Goal: Transaction & Acquisition: Obtain resource

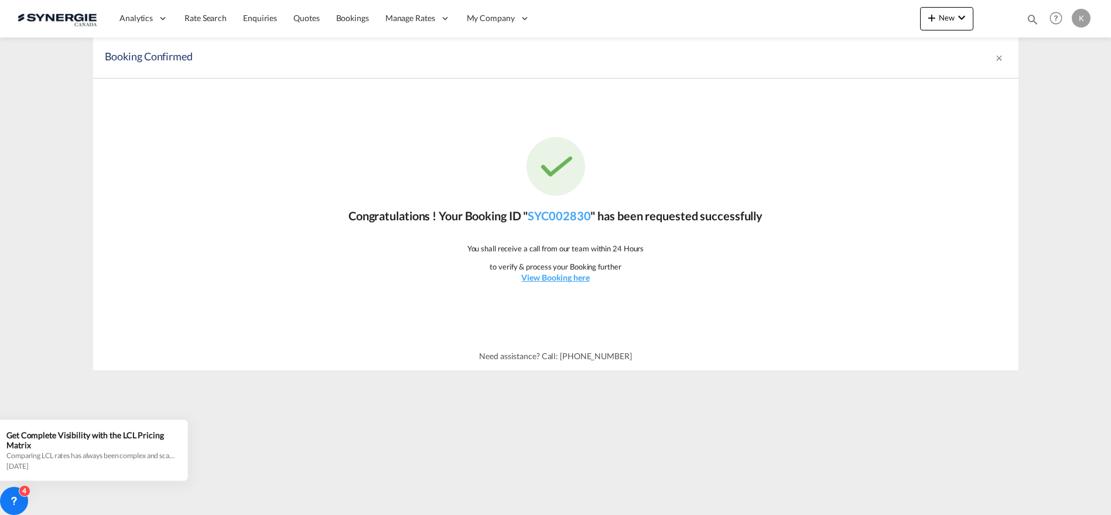
select select "Quotes"
click at [1031, 19] on md-icon "icon-magnify" at bounding box center [1032, 19] width 13 height 13
click at [919, 22] on input at bounding box center [945, 19] width 146 height 21
type input "12634"
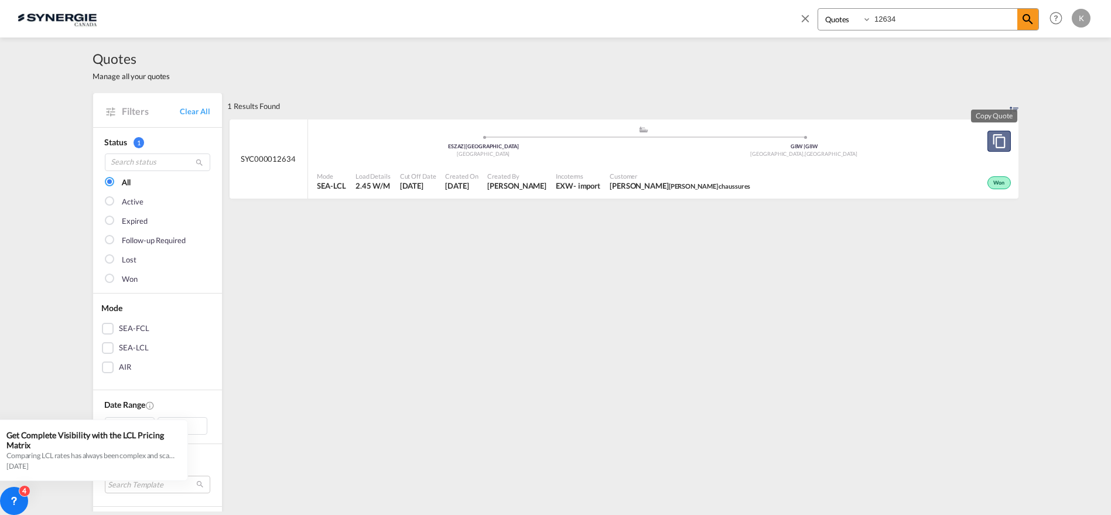
click at [1002, 141] on button "Copy Quote" at bounding box center [999, 141] width 23 height 21
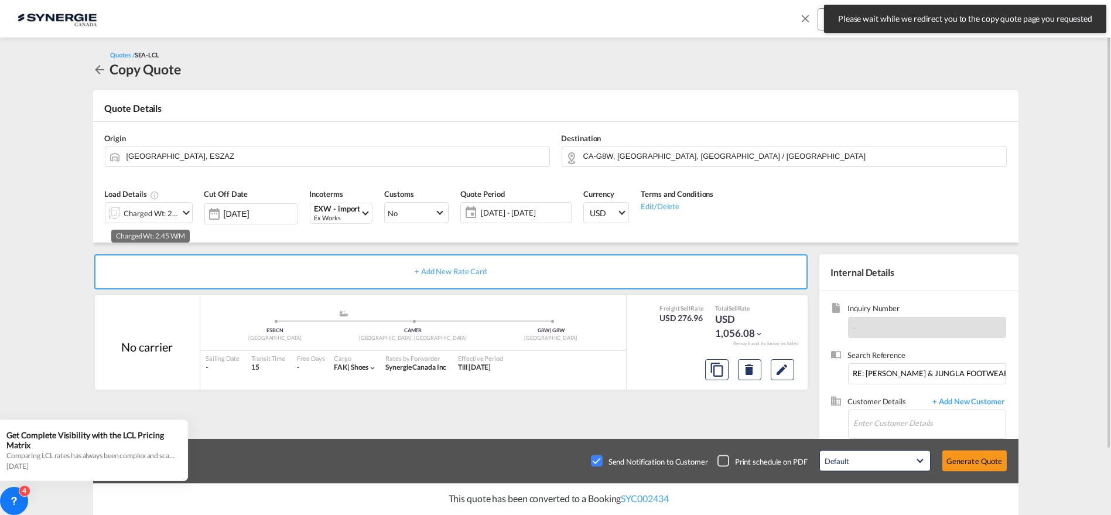
click at [161, 210] on div "Charged Wt: 2.45 W/M" at bounding box center [151, 213] width 55 height 16
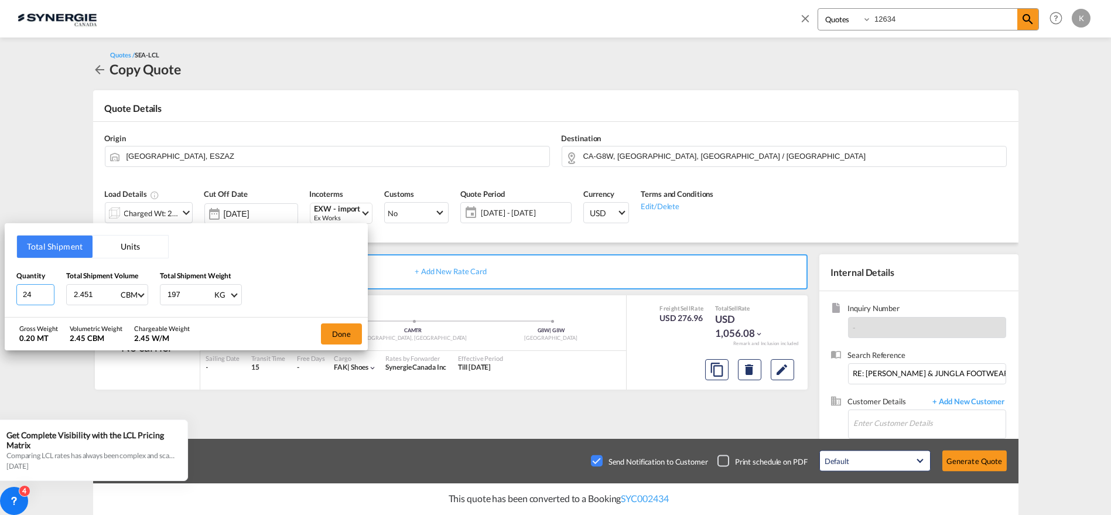
drag, startPoint x: 27, startPoint y: 291, endPoint x: 9, endPoint y: 297, distance: 18.5
click at [9, 297] on div "Total Shipment Units Quantity 24 Total Shipment Volume 2.451 CBM CBM CFT Total …" at bounding box center [186, 270] width 363 height 94
type input "2"
type input "3"
type input "3.972"
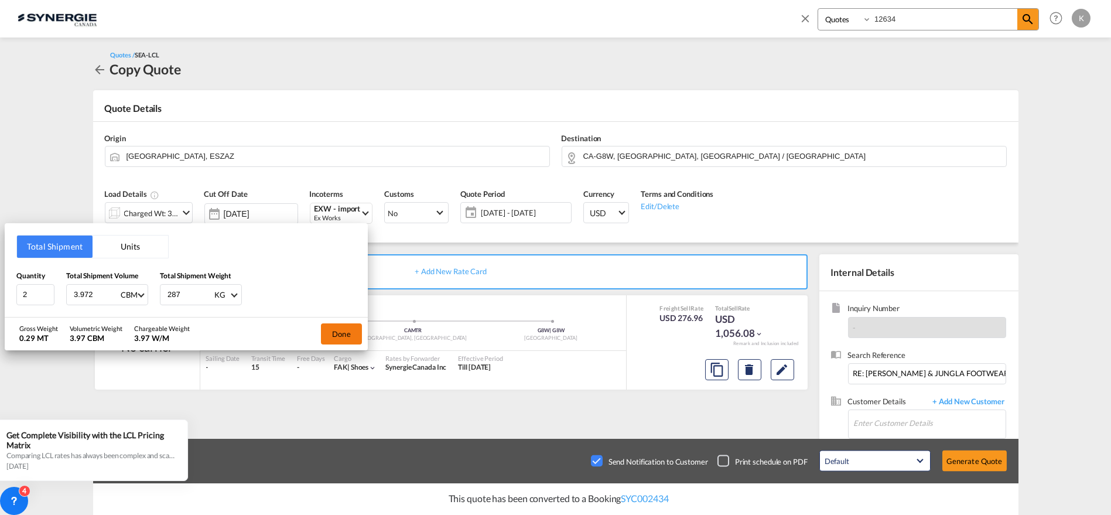
type input "287"
click at [350, 330] on button "Done" at bounding box center [341, 333] width 41 height 21
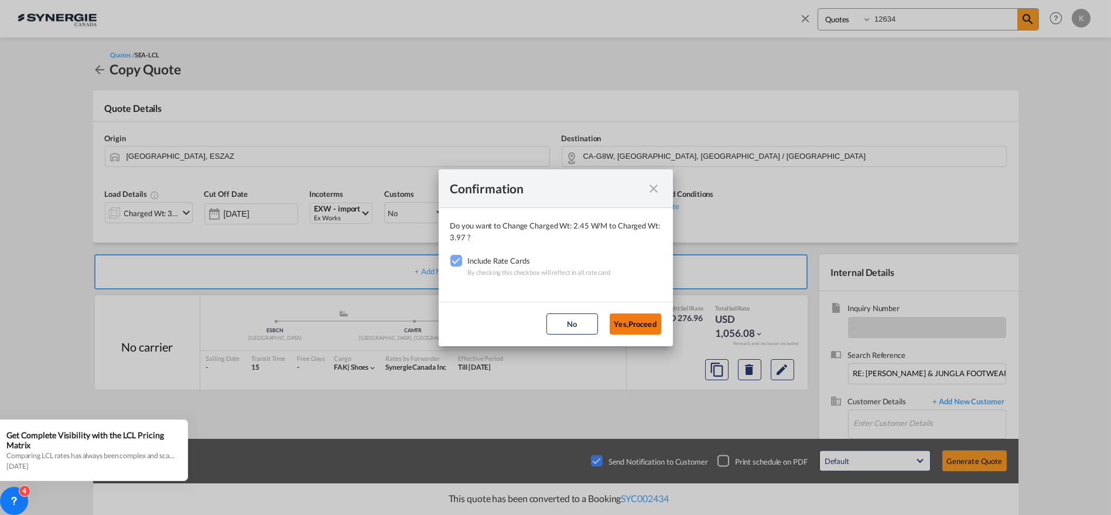
click at [637, 325] on button "Yes,Proceed" at bounding box center [636, 323] width 52 height 21
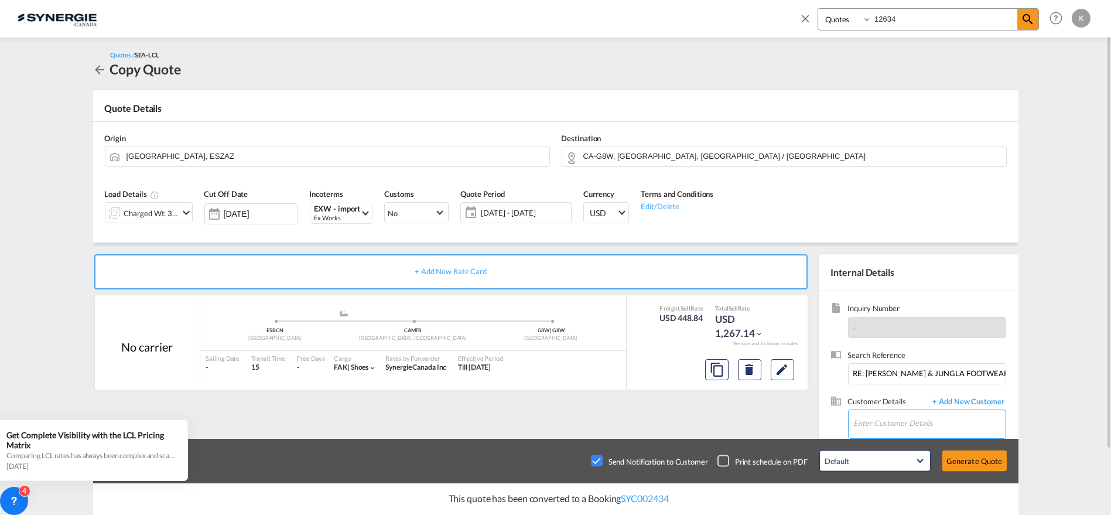
click at [896, 415] on input "Enter Customer Details" at bounding box center [930, 423] width 152 height 26
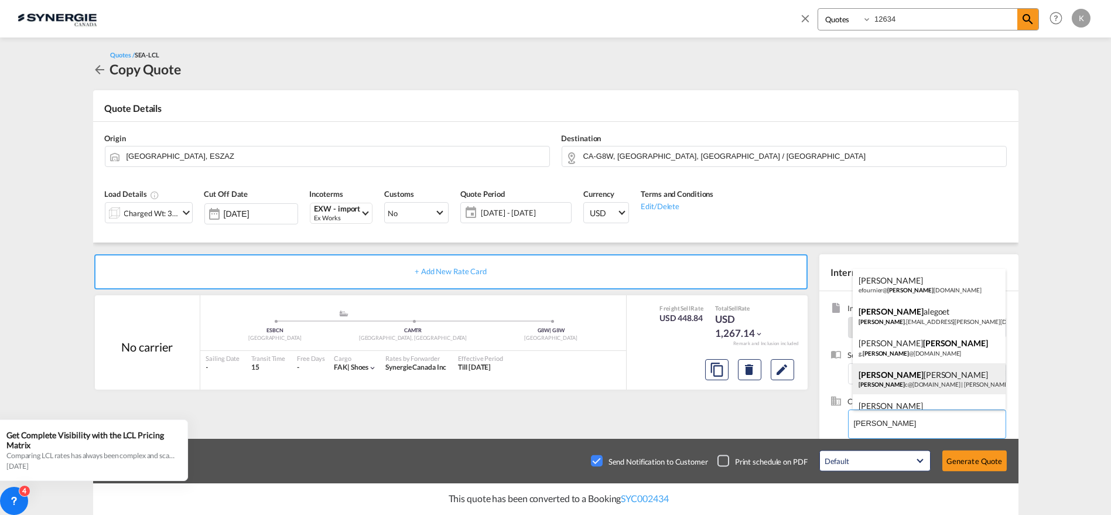
scroll to position [65, 0]
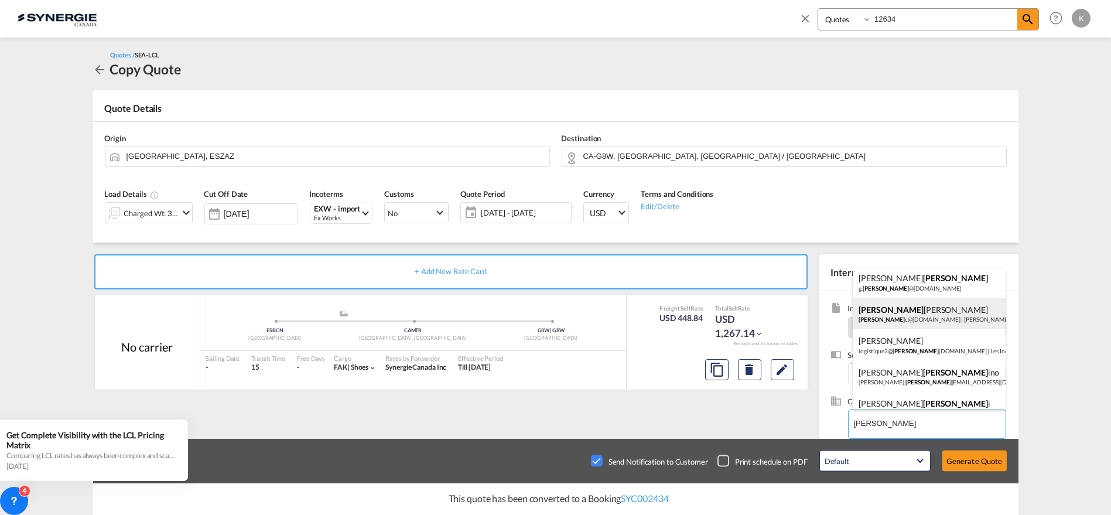
click at [928, 319] on div "[PERSON_NAME] [PERSON_NAME] [PERSON_NAME]@[DOMAIN_NAME] | [PERSON_NAME] chaussu…" at bounding box center [929, 314] width 153 height 32
type input "[PERSON_NAME], [PERSON_NAME], [PERSON_NAME][EMAIL_ADDRESS][DOMAIN_NAME]"
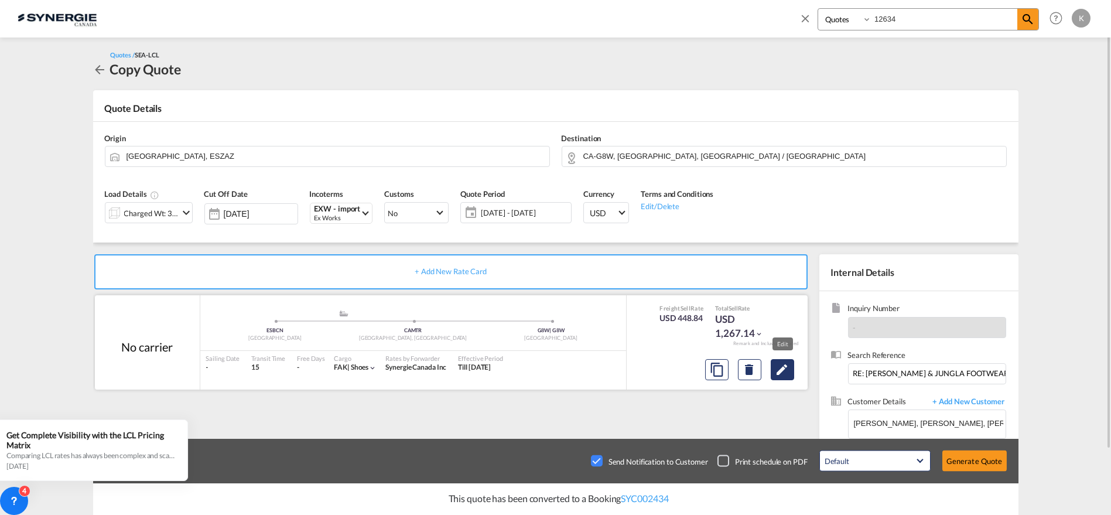
click at [780, 368] on md-icon "Edit" at bounding box center [783, 370] width 14 height 14
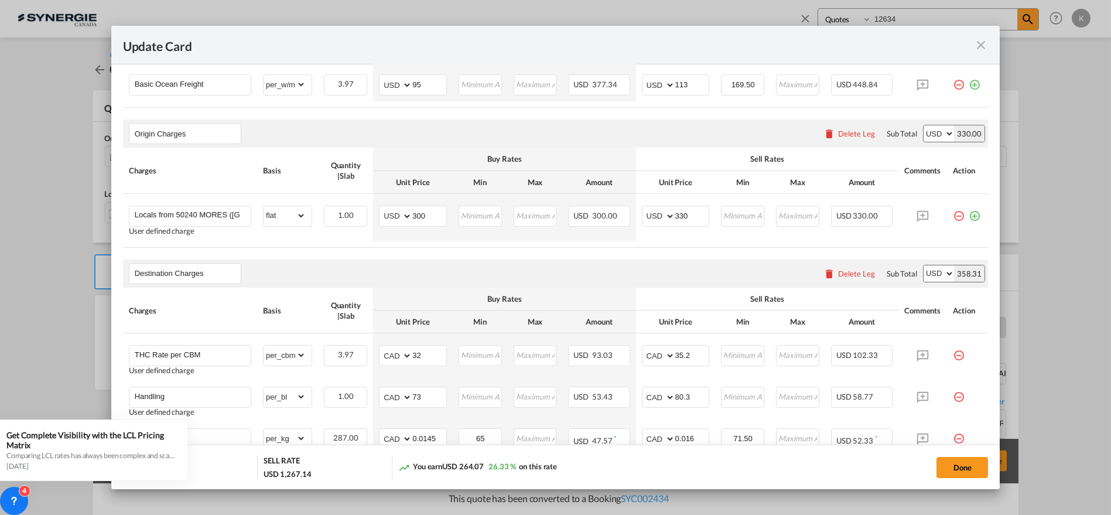
scroll to position [401, 0]
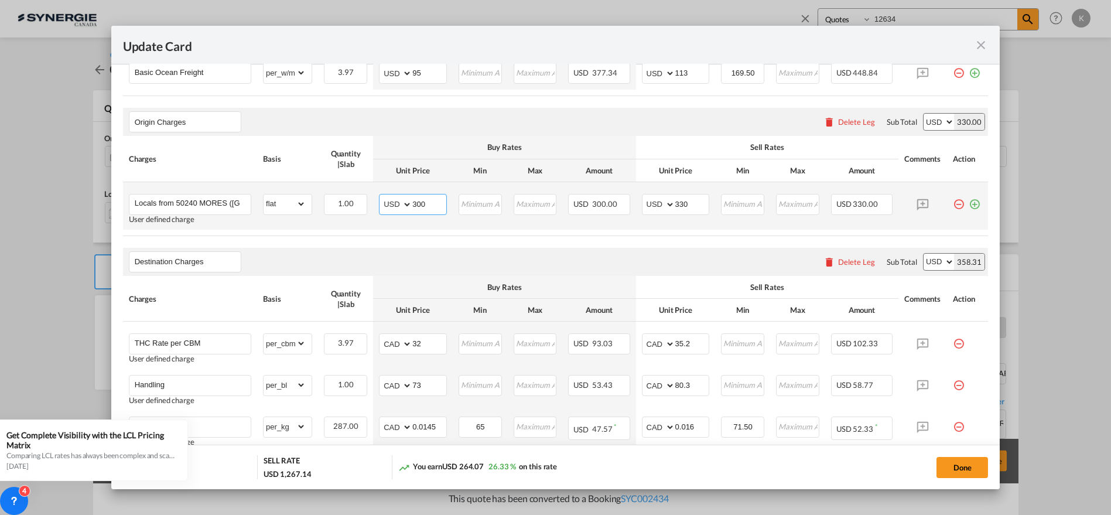
drag, startPoint x: 431, startPoint y: 202, endPoint x: 389, endPoint y: 205, distance: 41.7
click at [389, 205] on md-input-container "AED AFN ALL AMD ANG AOA ARS AUD AWG AZN BAM BBD BDT BGN BHD BIF BMD BND [PERSON…" at bounding box center [413, 204] width 68 height 21
type input "440"
type input "484"
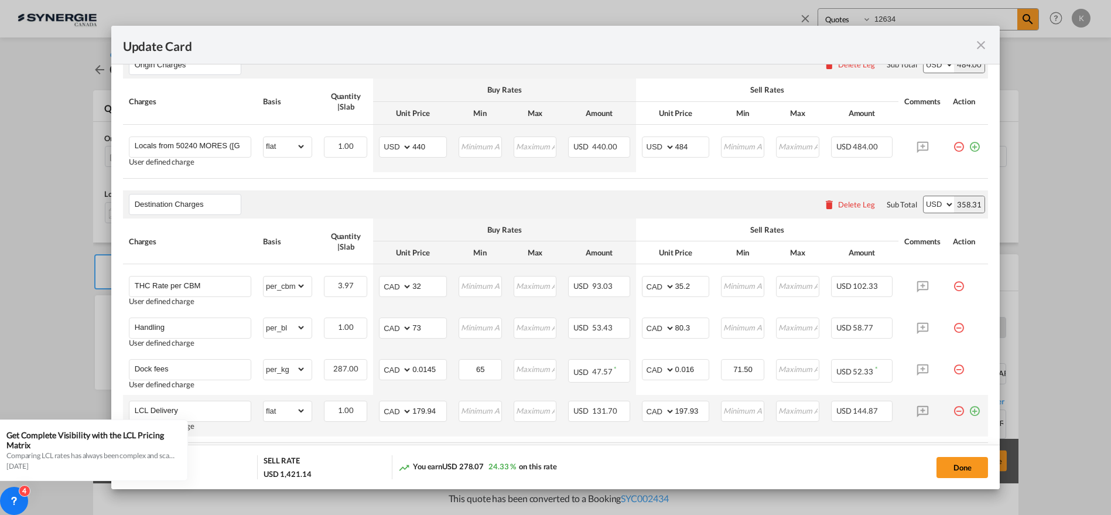
scroll to position [531, 0]
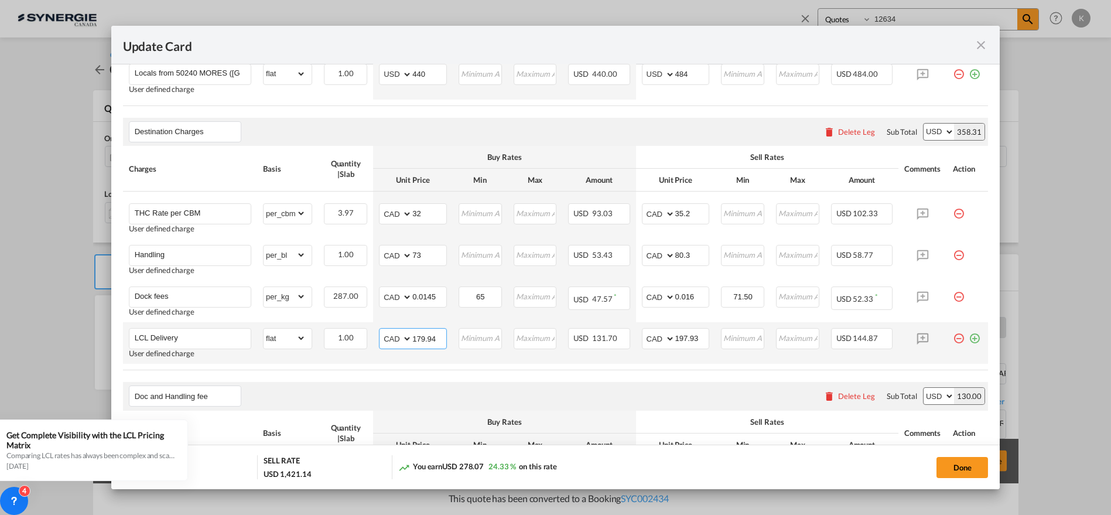
click at [423, 334] on input "179.94" at bounding box center [429, 338] width 34 height 18
type input "290.11"
type input "320"
click at [964, 466] on button "Done" at bounding box center [963, 467] width 52 height 21
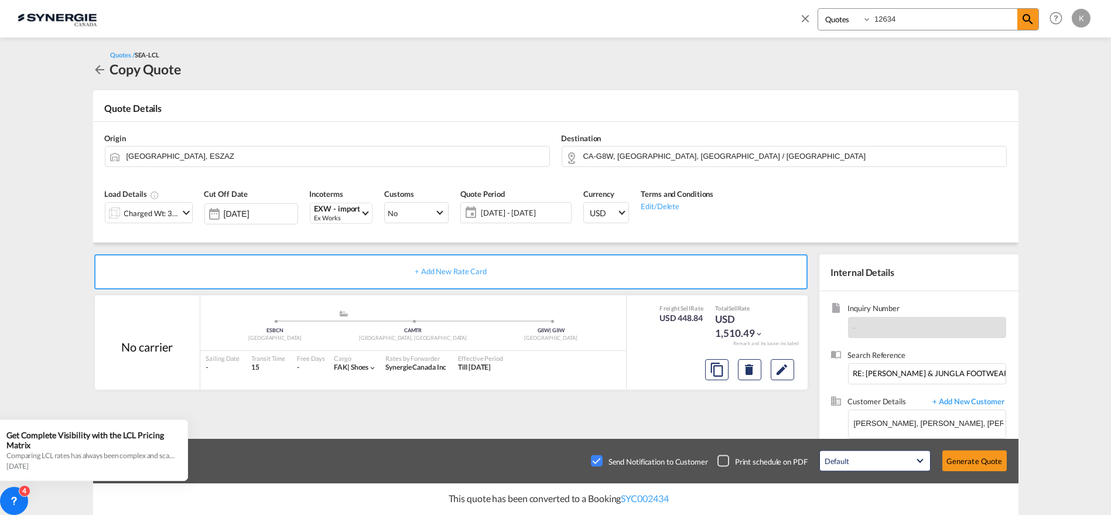
type input "[DATE]"
click at [965, 460] on button "Generate Quote" at bounding box center [975, 461] width 64 height 21
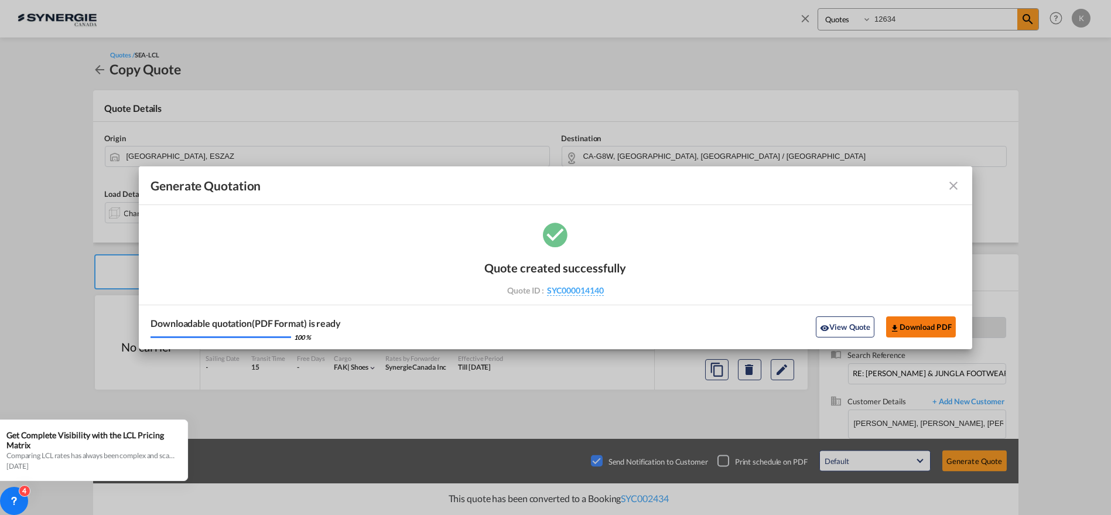
click at [919, 327] on button "Download PDF" at bounding box center [921, 326] width 70 height 21
